Goal: Communication & Community: Share content

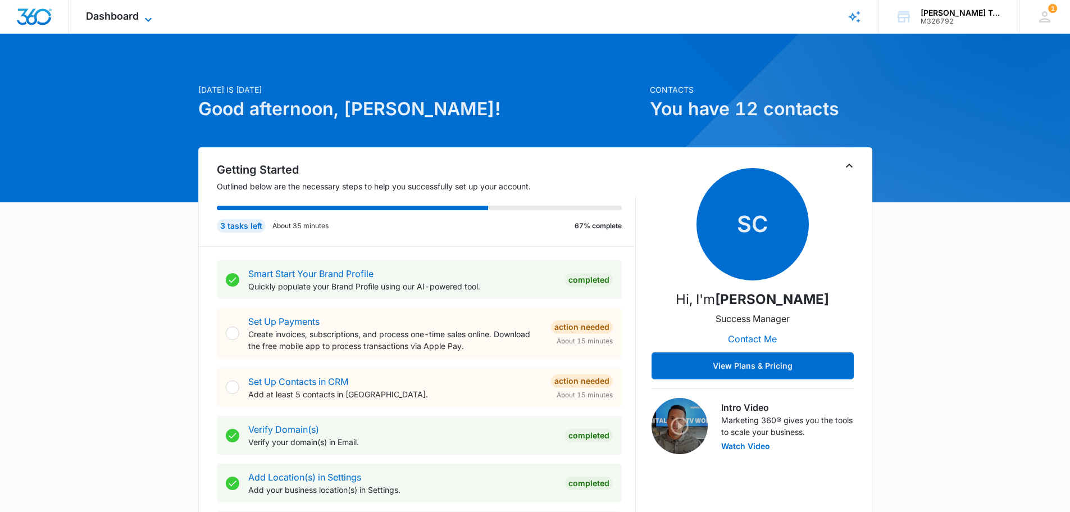
click at [130, 16] on span "Dashboard" at bounding box center [112, 16] width 53 height 12
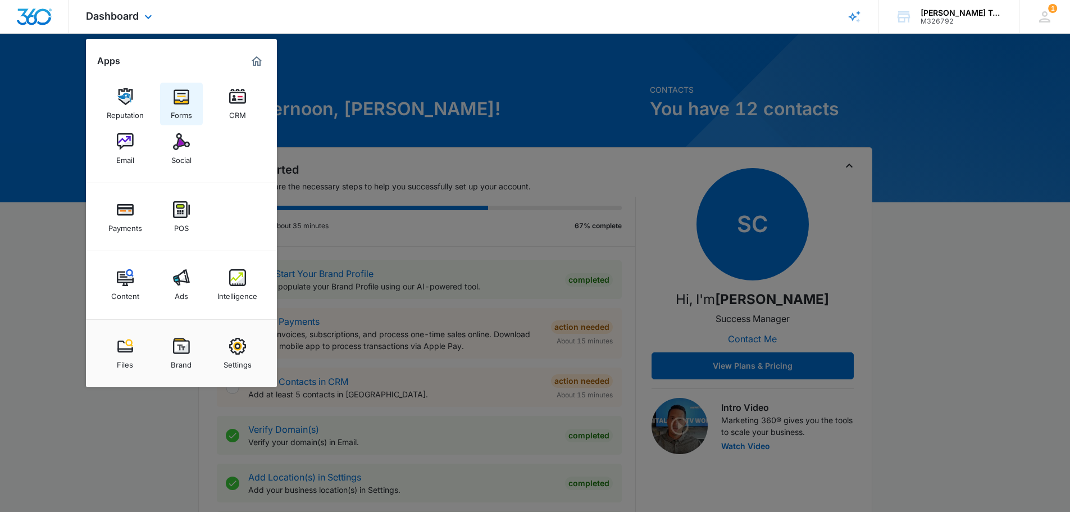
click at [179, 116] on div "Forms" at bounding box center [181, 112] width 21 height 15
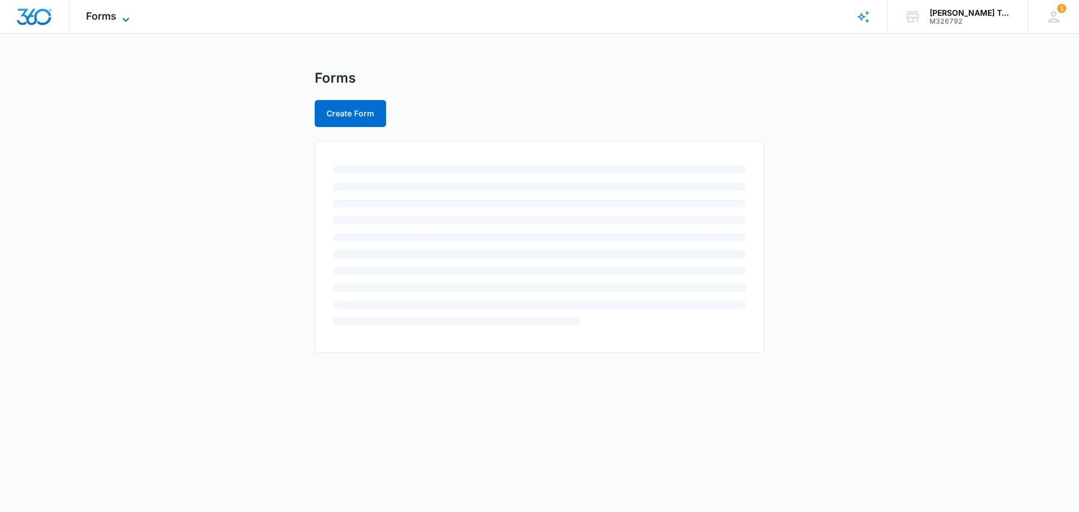
click at [112, 14] on span "Forms" at bounding box center [101, 16] width 30 height 12
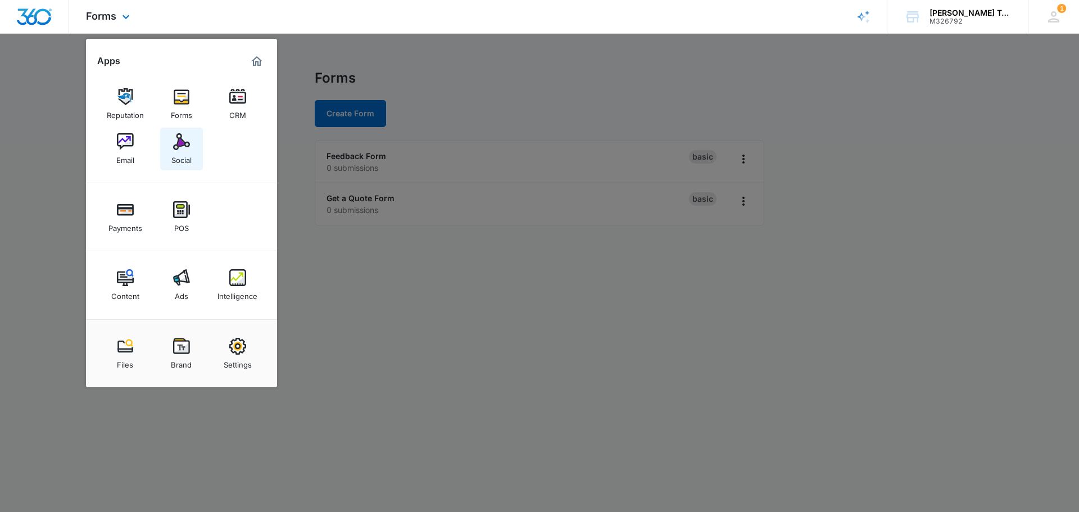
click at [178, 147] on img at bounding box center [181, 141] width 17 height 17
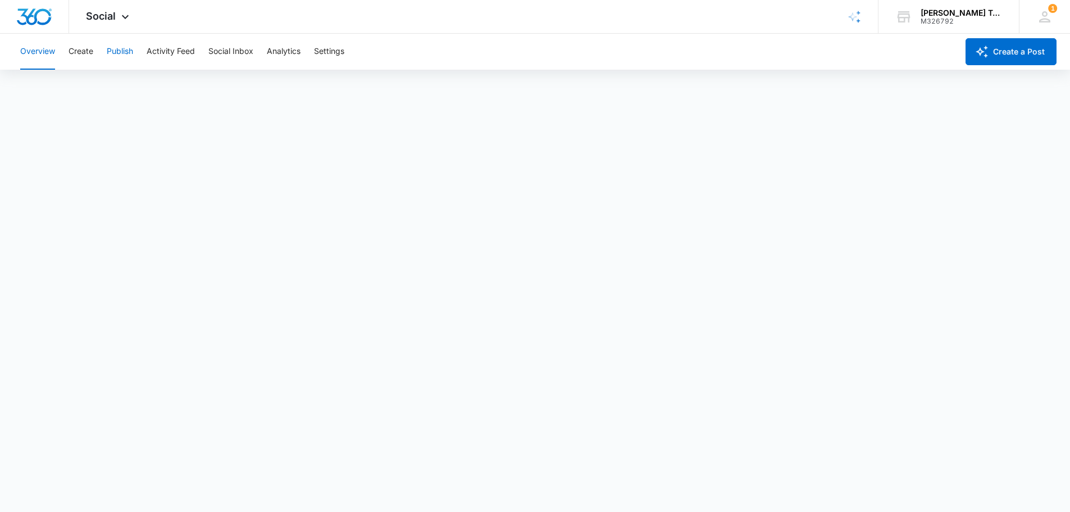
click at [120, 45] on button "Publish" at bounding box center [120, 52] width 26 height 36
click at [117, 55] on button "Publish" at bounding box center [120, 52] width 26 height 36
click at [1017, 49] on button "Create a Post" at bounding box center [1011, 51] width 91 height 27
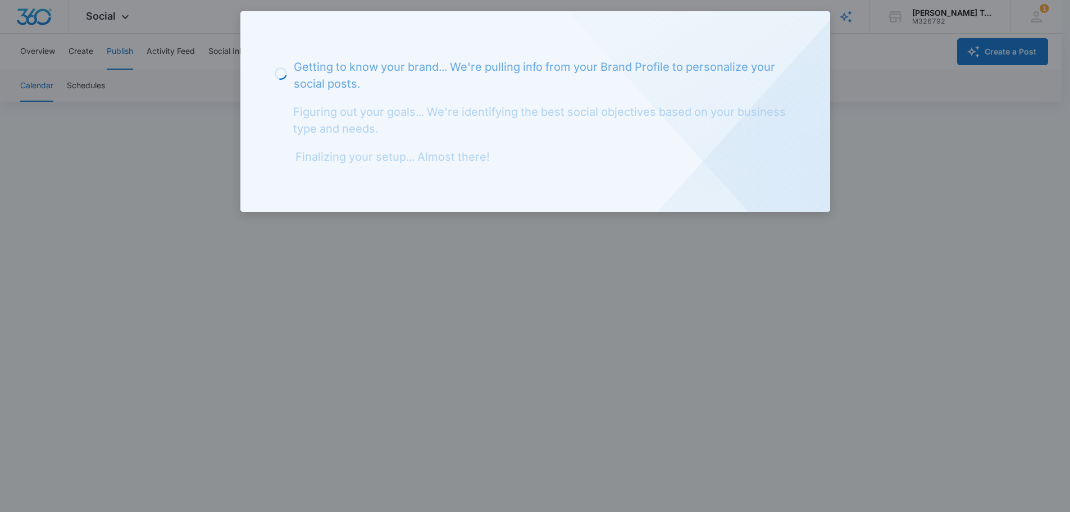
click at [856, 180] on div at bounding box center [535, 256] width 1070 height 512
